Goal: Find specific fact: Find contact information

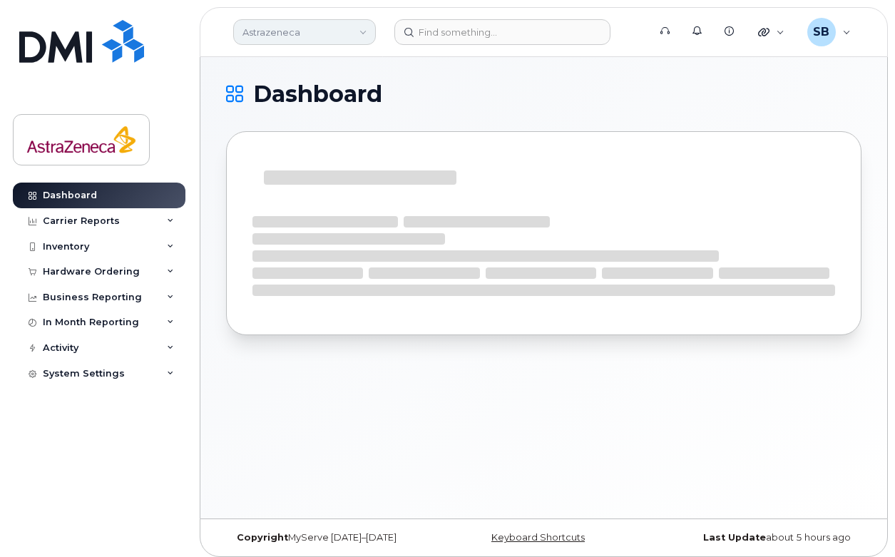
click at [317, 38] on link "Astrazeneca" at bounding box center [304, 32] width 143 height 26
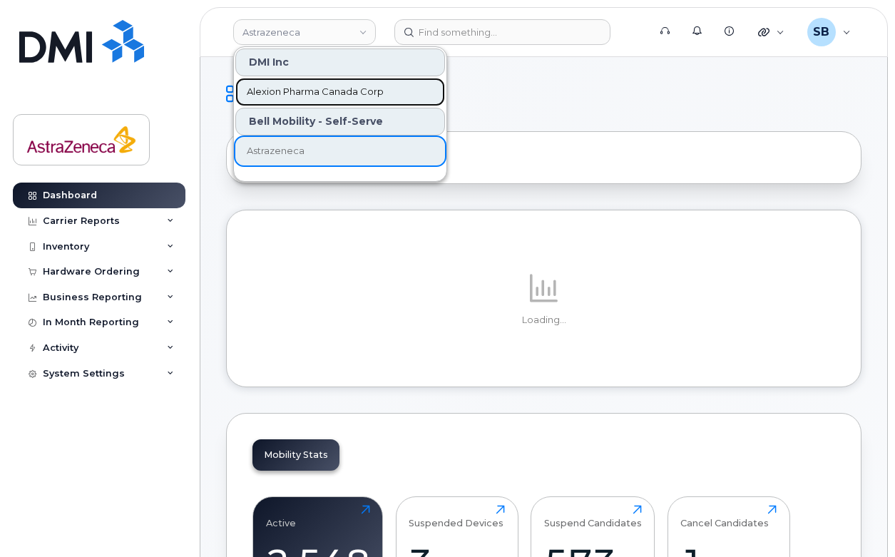
click at [323, 97] on span "Alexion Pharma Canada Corp" at bounding box center [315, 92] width 137 height 14
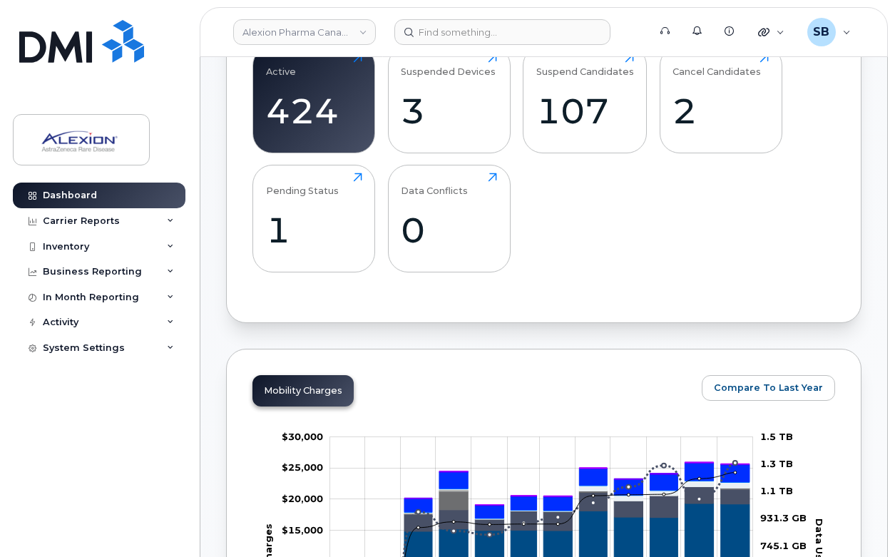
scroll to position [429, 0]
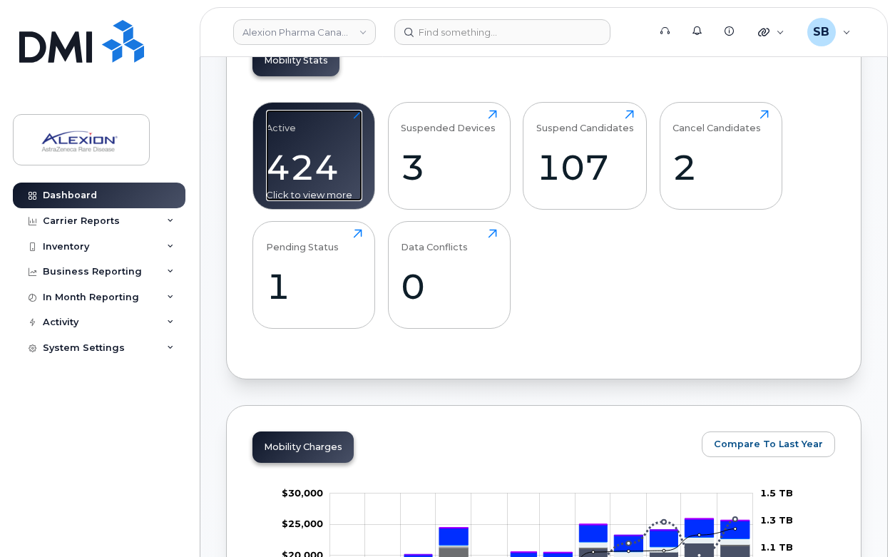
click at [300, 165] on div "424" at bounding box center [314, 167] width 96 height 42
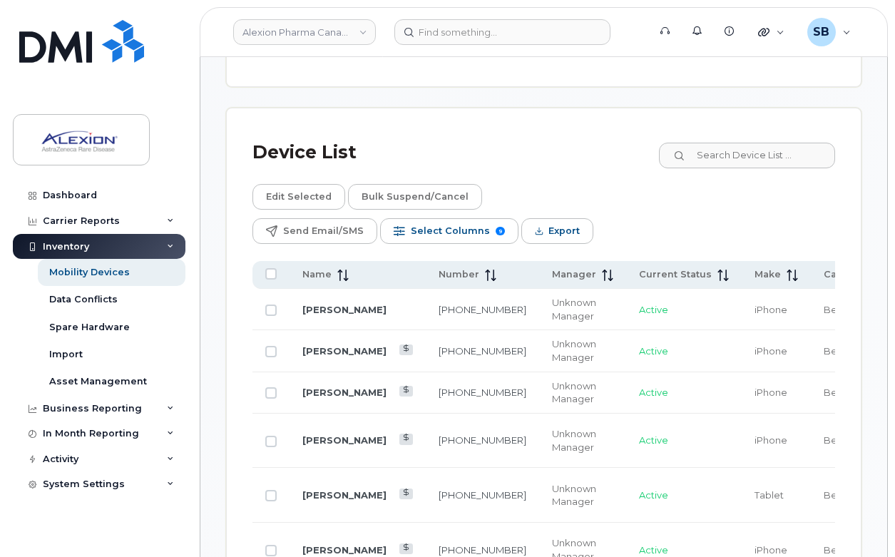
scroll to position [909, 0]
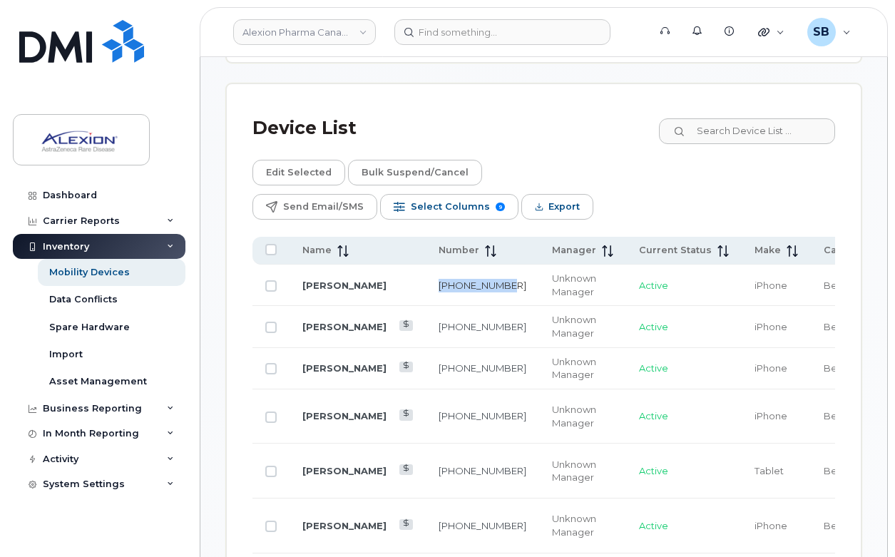
drag, startPoint x: 414, startPoint y: 260, endPoint x: 392, endPoint y: 246, distance: 26.5
click at [426, 265] on td "226-753-1267" at bounding box center [482, 285] width 113 height 41
copy link "226-753-1267"
